Goal: Transaction & Acquisition: Purchase product/service

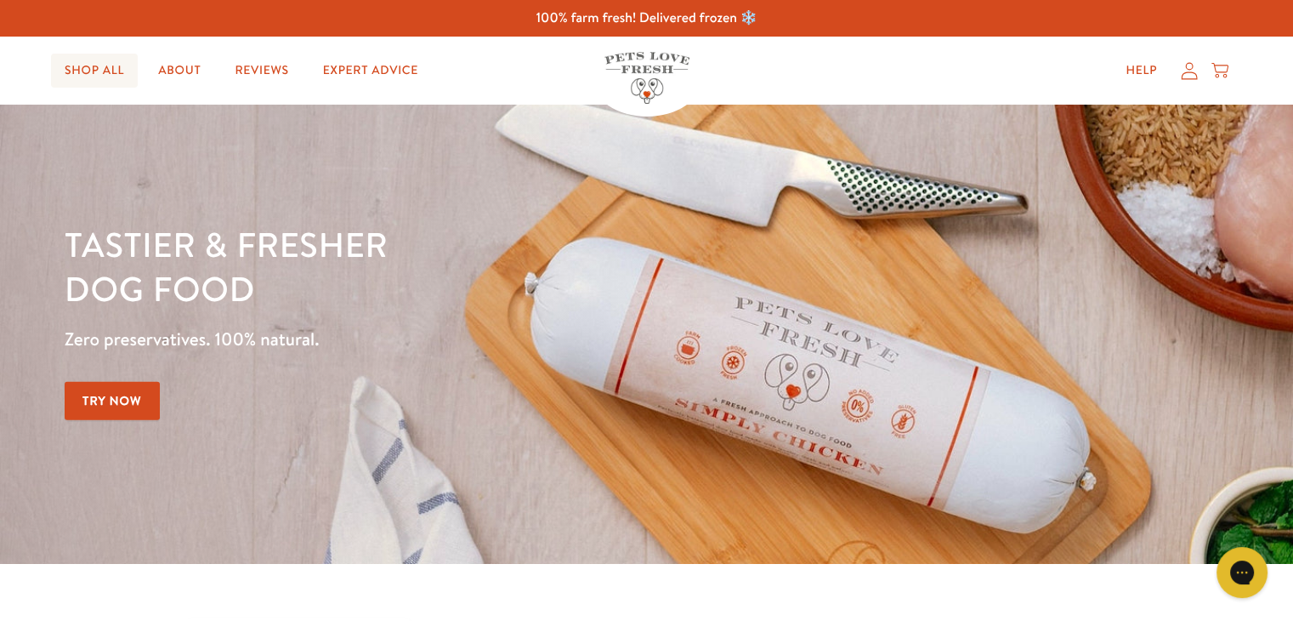
click at [102, 68] on link "Shop All" at bounding box center [94, 71] width 87 height 34
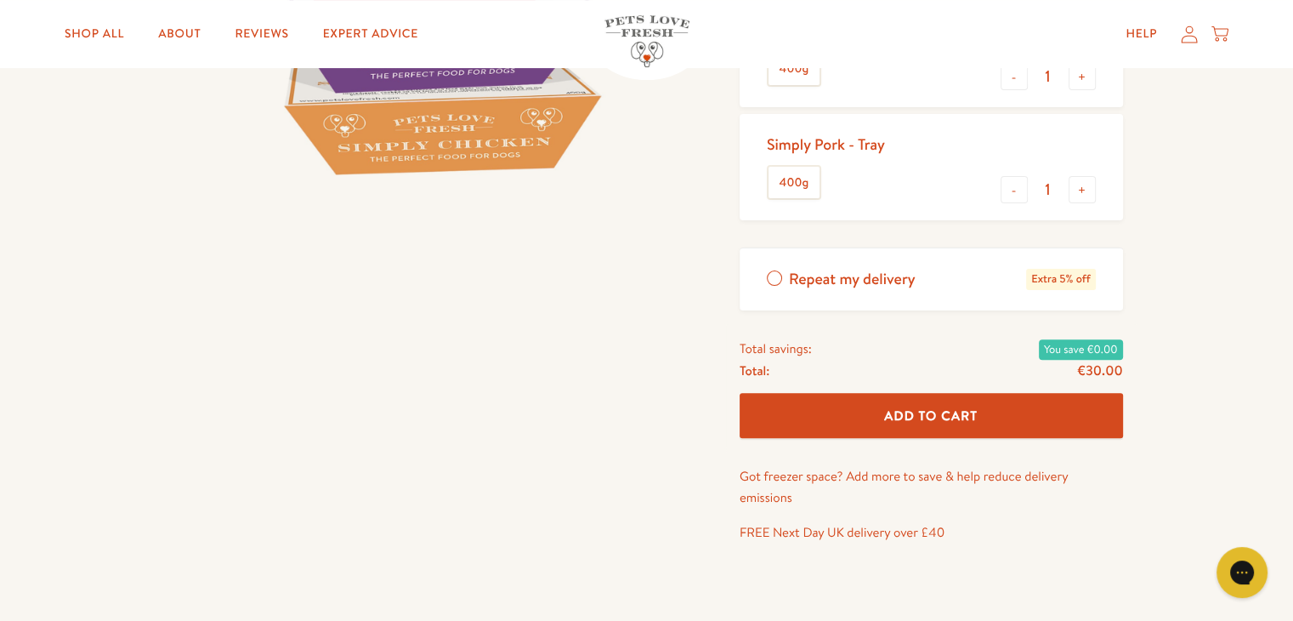
scroll to position [513, 0]
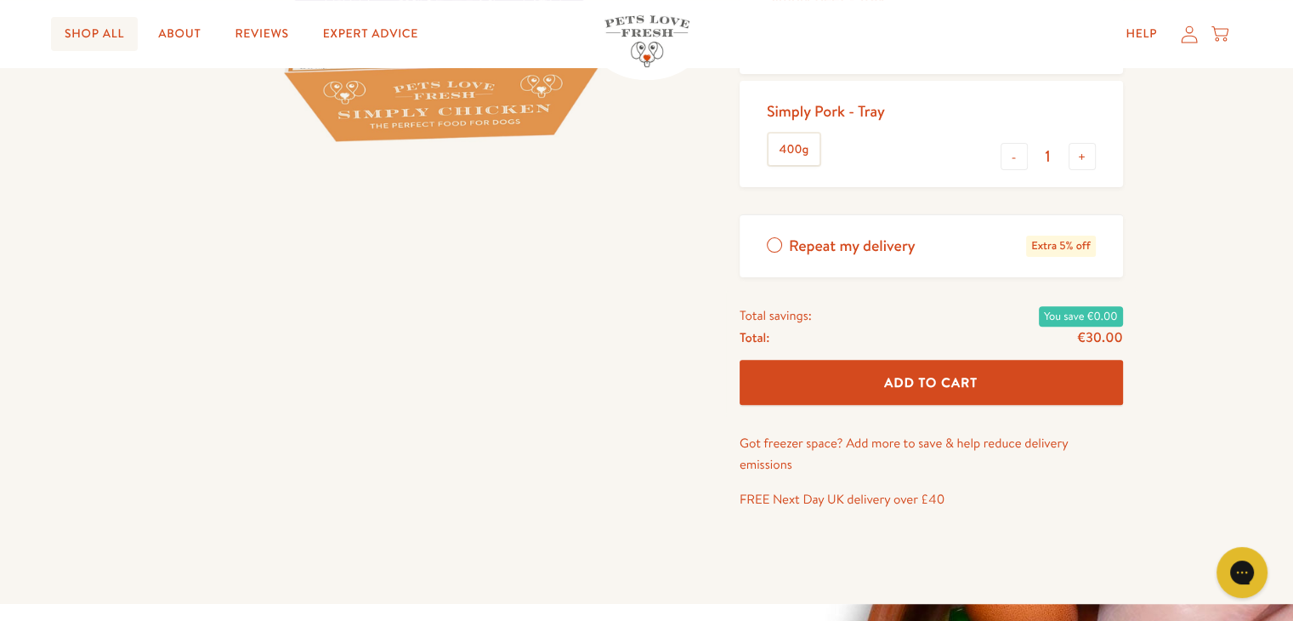
click at [82, 37] on link "Shop All" at bounding box center [94, 34] width 87 height 34
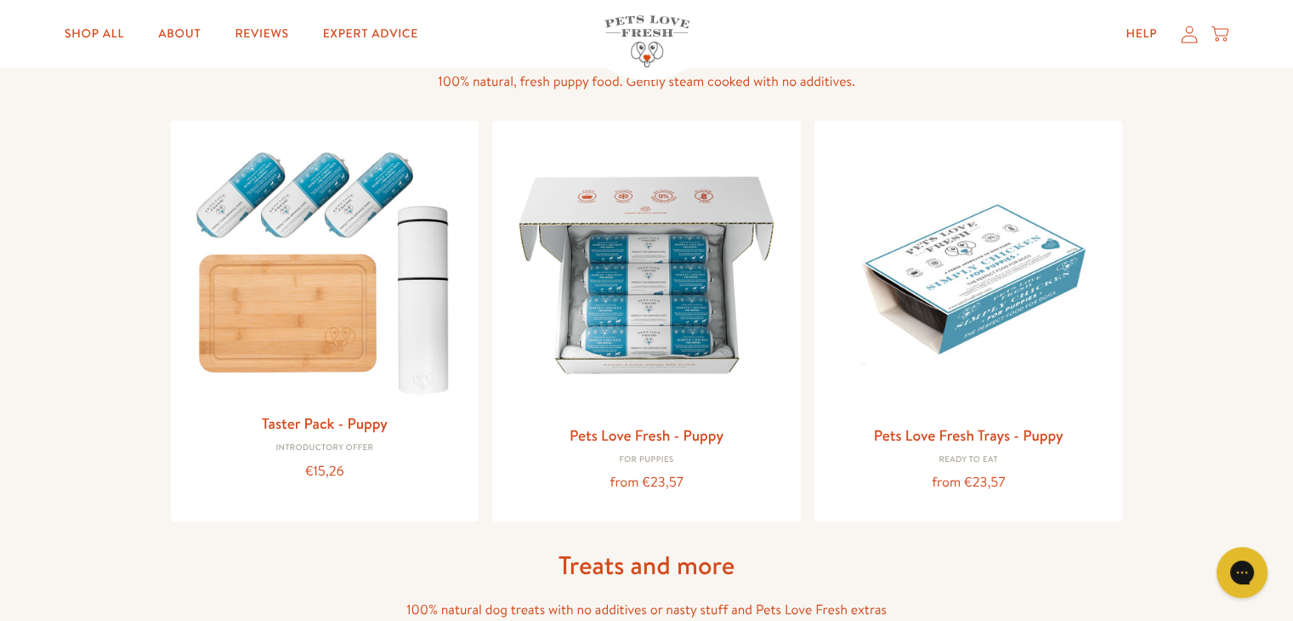
scroll to position [617, 0]
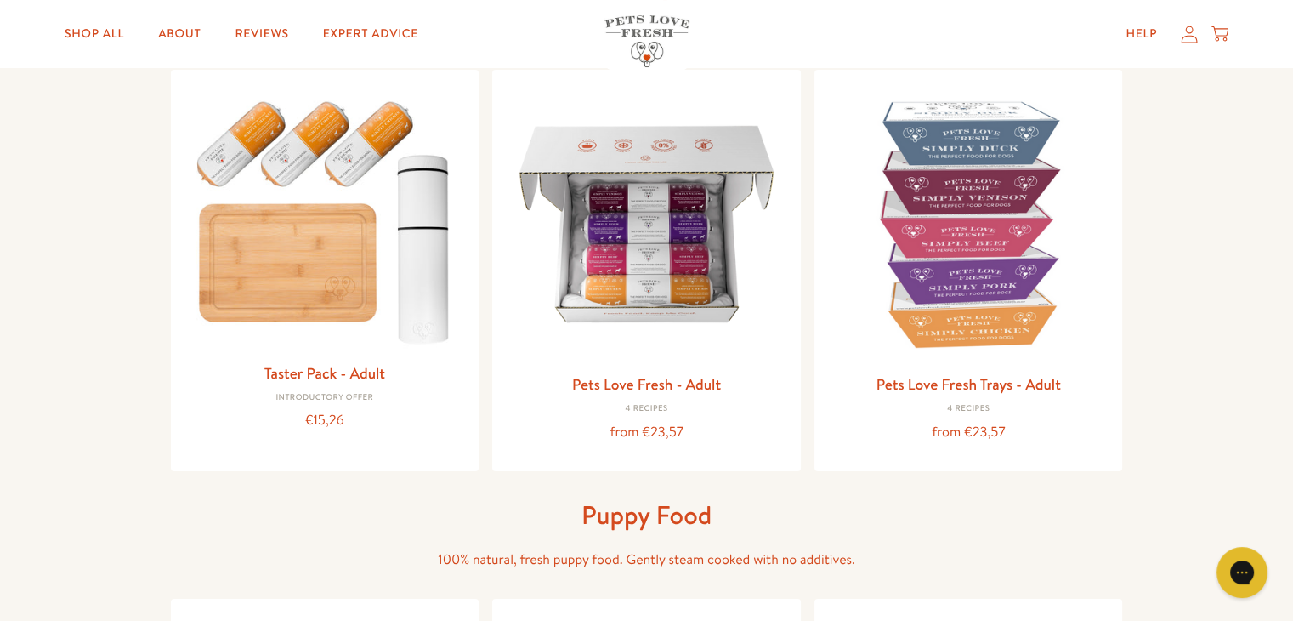
drag, startPoint x: 0, startPoint y: 0, endPoint x: 1293, endPoint y: 97, distance: 1296.7
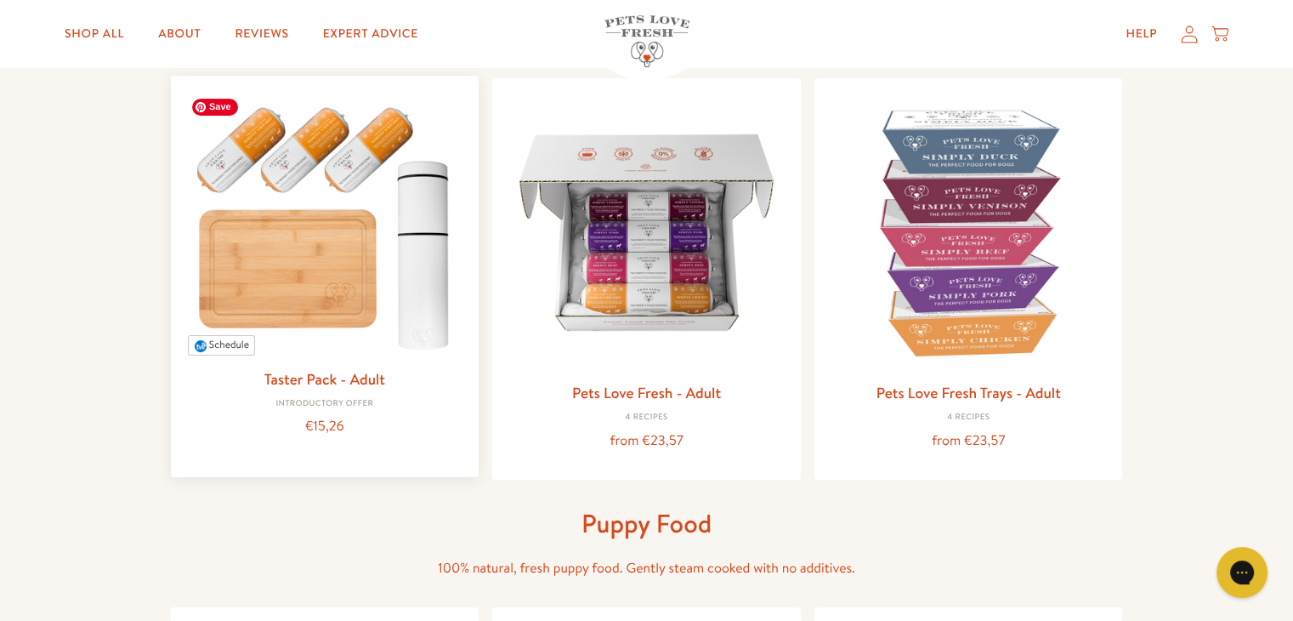
click at [422, 215] on img at bounding box center [324, 224] width 281 height 270
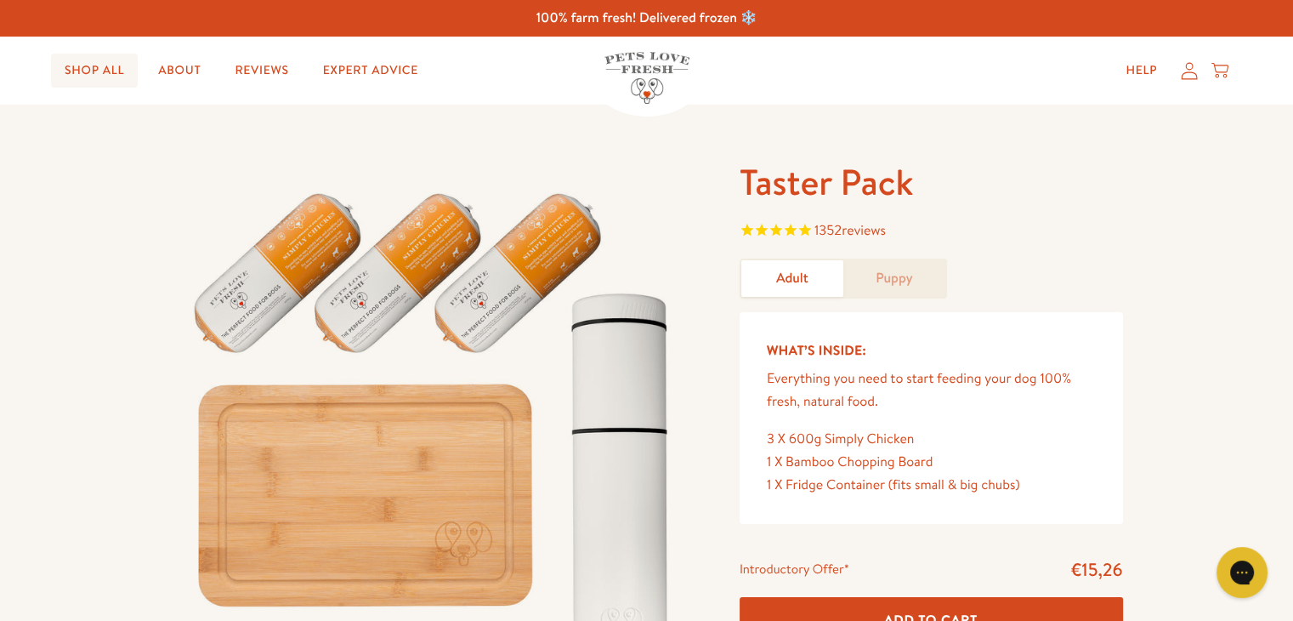
click at [99, 67] on link "Shop All" at bounding box center [94, 71] width 87 height 34
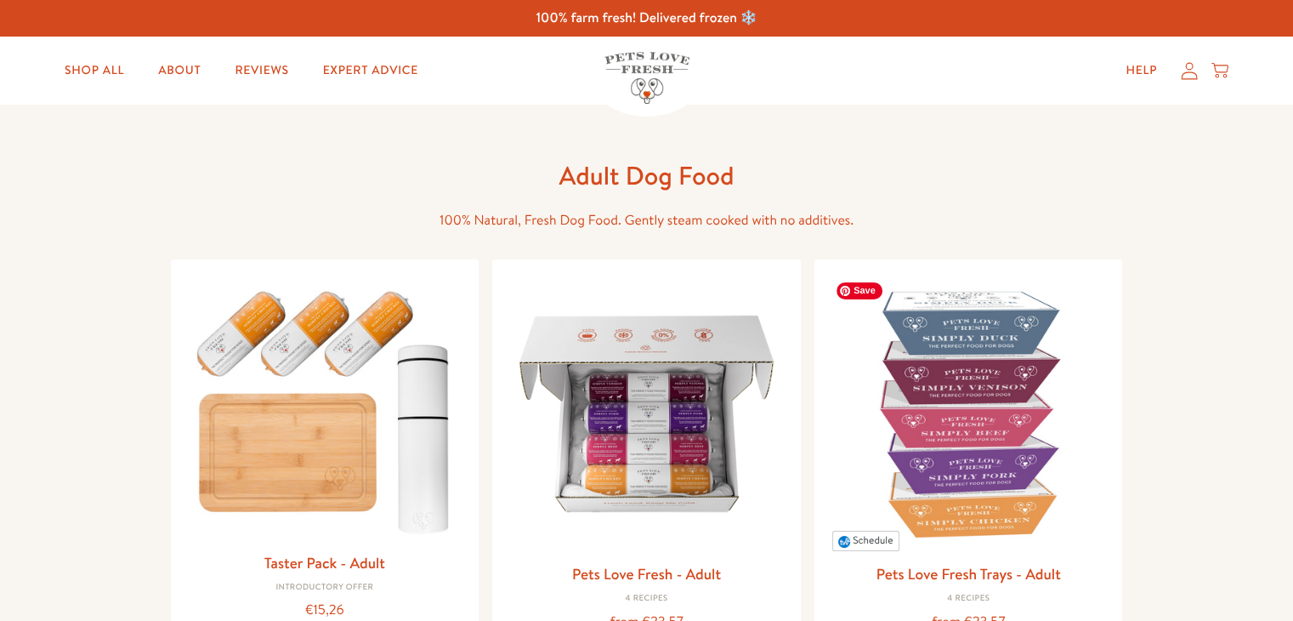
click at [894, 314] on img at bounding box center [968, 413] width 281 height 281
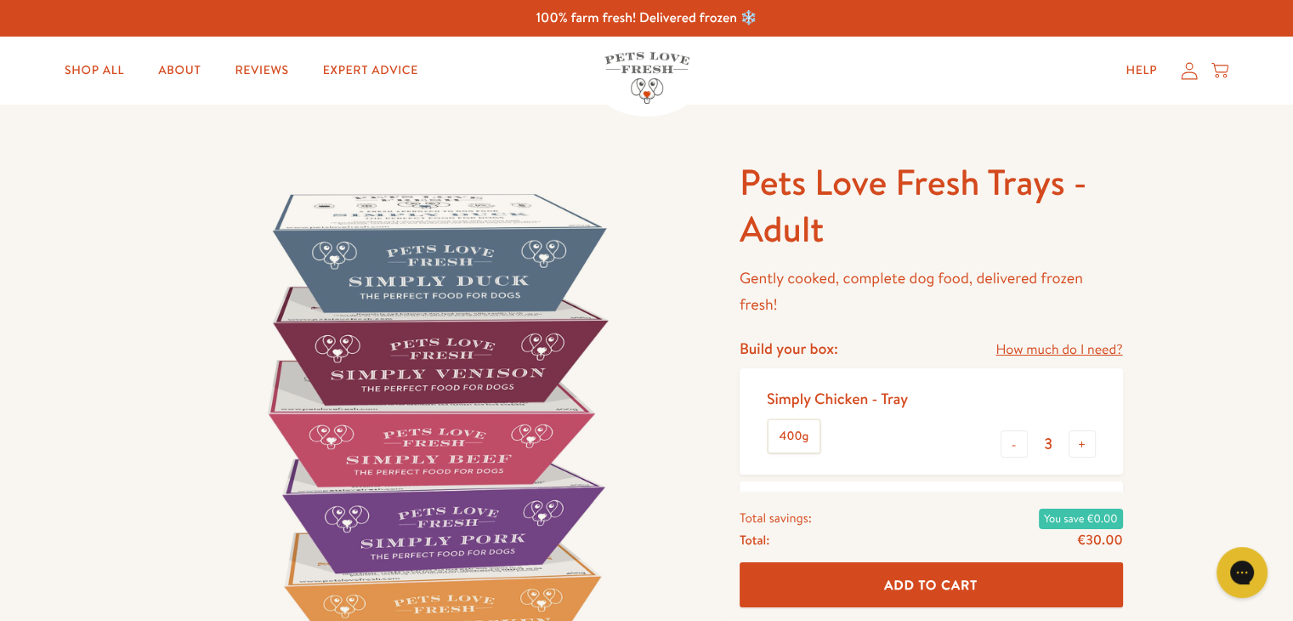
click at [774, 280] on p "Gently cooked, complete dog food, delivered frozen fresh!" at bounding box center [931, 291] width 383 height 52
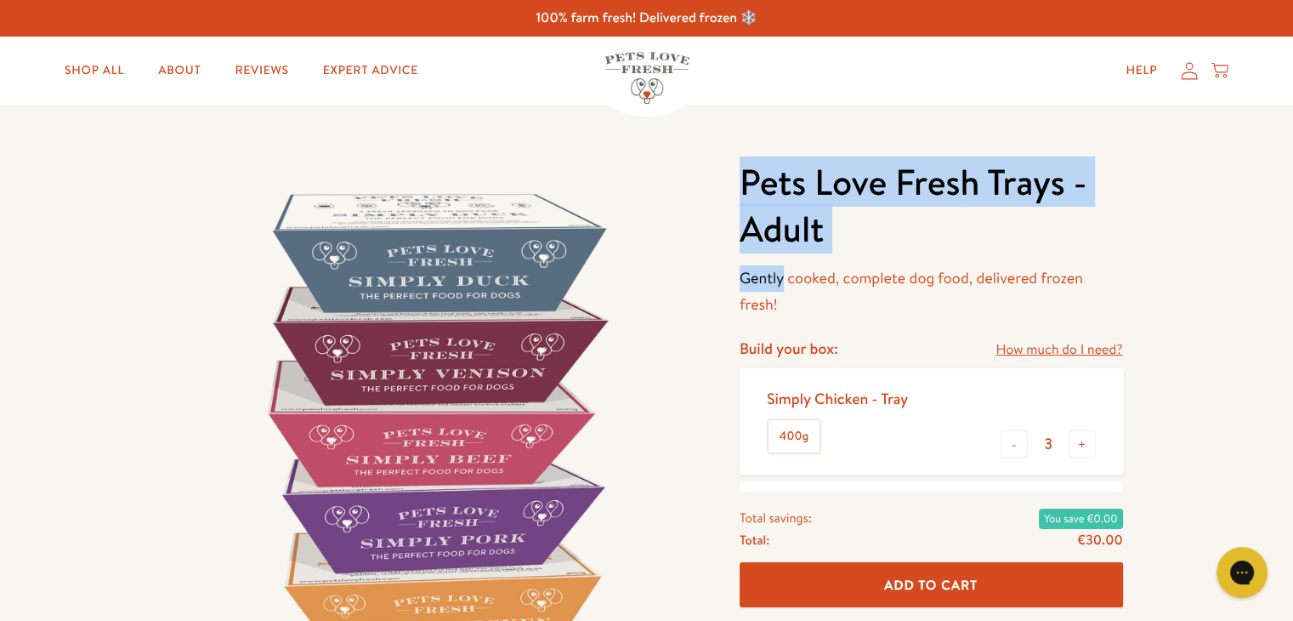
drag, startPoint x: 774, startPoint y: 280, endPoint x: 777, endPoint y: 201, distance: 79.1
click at [777, 201] on div "Pets Love Fresh Trays - Adult Gently cooked, complete dog food, delivered froze…" at bounding box center [931, 238] width 383 height 158
click at [777, 201] on h1 "Pets Love Fresh Trays - Adult" at bounding box center [931, 205] width 383 height 93
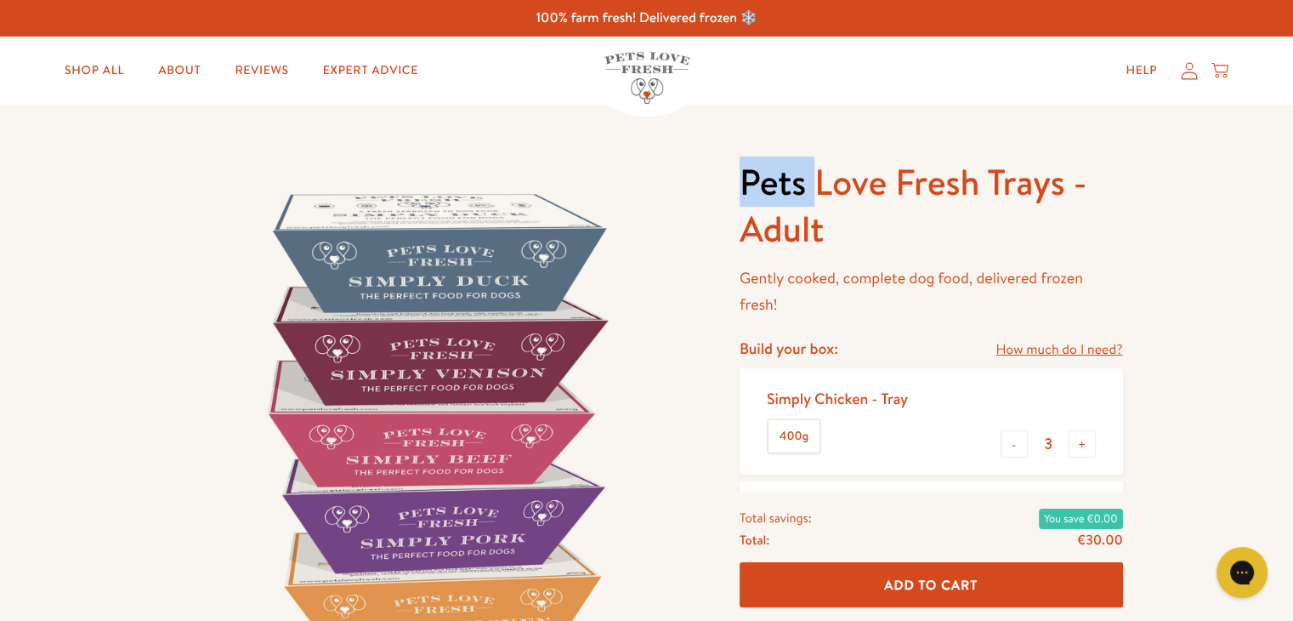
click at [777, 201] on h1 "Pets Love Fresh Trays - Adult" at bounding box center [931, 205] width 383 height 93
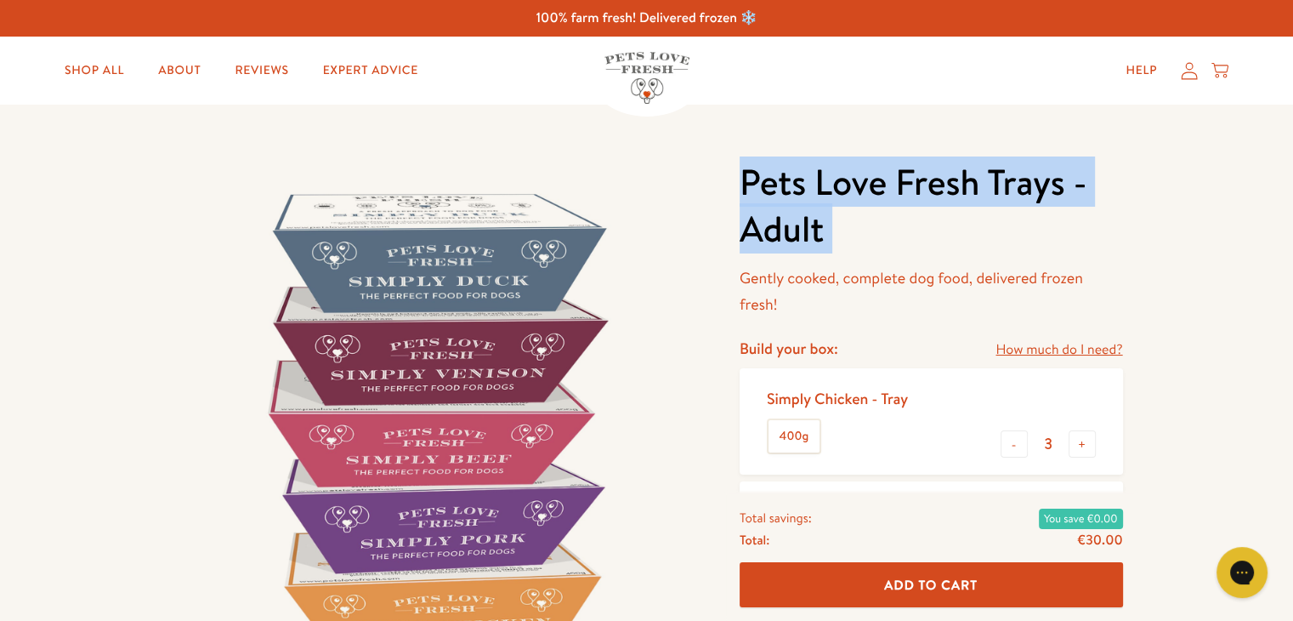
click at [777, 201] on h1 "Pets Love Fresh Trays - Adult" at bounding box center [931, 205] width 383 height 93
click at [637, 64] on img at bounding box center [646, 78] width 85 height 52
